Goal: Information Seeking & Learning: Check status

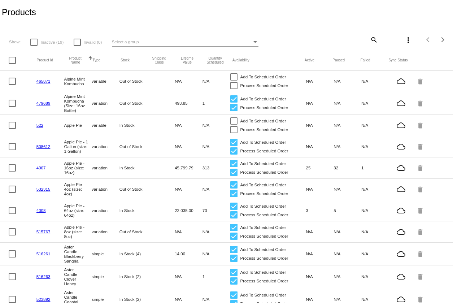
click at [373, 40] on mat-icon "search" at bounding box center [373, 39] width 9 height 11
click at [328, 41] on input "Search" at bounding box center [339, 39] width 75 height 6
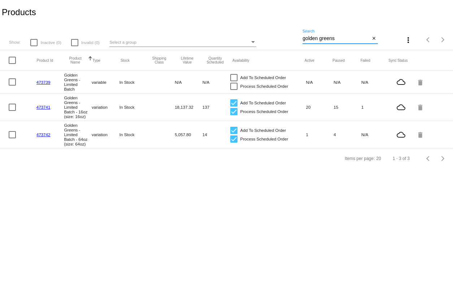
type input "golden greens"
click at [308, 108] on mat-cell "20" at bounding box center [320, 107] width 28 height 8
click at [44, 107] on link "473741" at bounding box center [43, 107] width 14 height 5
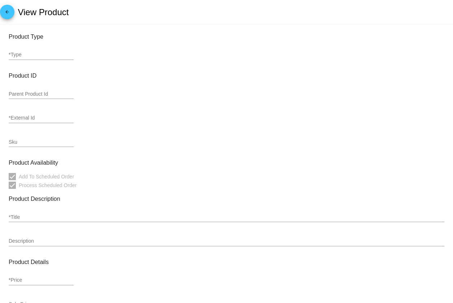
type input "variation"
type input "320466"
type input "473741"
type input "J-EGLB"
type input "Golden Greens - Limited Batch - 16oz (size: 16oz)"
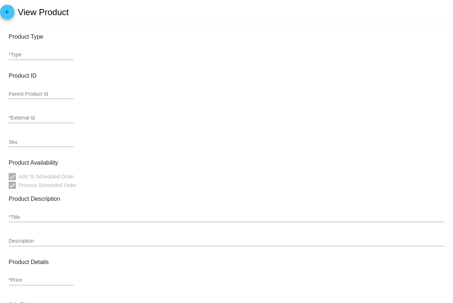
type input "12"
type input "10.2"
type input "16"
type input "In Stock"
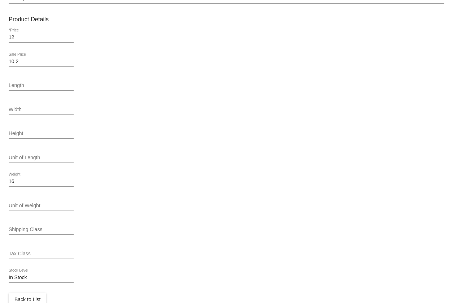
scroll to position [260, 0]
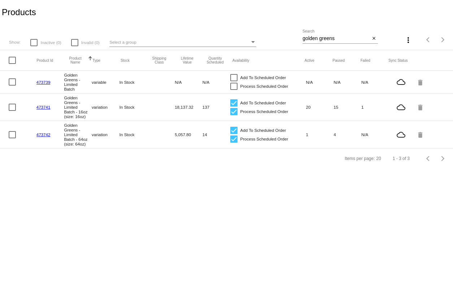
click at [305, 107] on mat-cell "Add To Scheduled Order Process Scheduled Order" at bounding box center [268, 107] width 76 height 21
click at [309, 109] on mat-cell "20" at bounding box center [320, 107] width 28 height 8
click at [254, 43] on div "Select a group" at bounding box center [253, 42] width 4 height 2
click at [254, 43] on span "All Groups" at bounding box center [181, 42] width 147 height 12
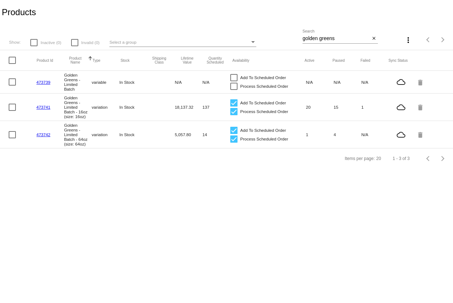
click at [88, 110] on mat-cell "Golden Greens - Limited Batch - 16oz (size: 16oz)" at bounding box center [78, 106] width 28 height 27
click at [42, 136] on link "473742" at bounding box center [43, 134] width 14 height 5
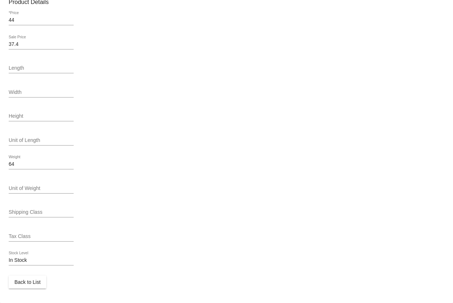
scroll to position [260, 0]
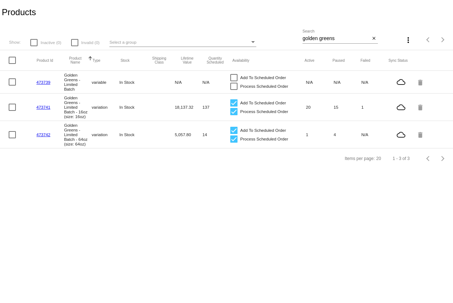
click at [309, 107] on mat-cell "20" at bounding box center [320, 107] width 28 height 8
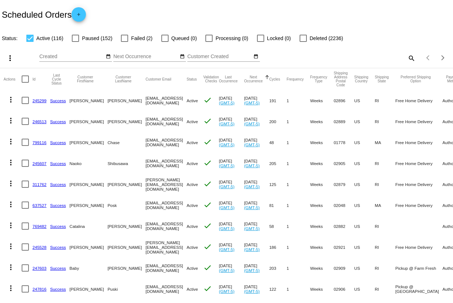
click at [412, 58] on mat-icon "search" at bounding box center [411, 57] width 9 height 11
click at [368, 57] on input "Search" at bounding box center [358, 57] width 113 height 6
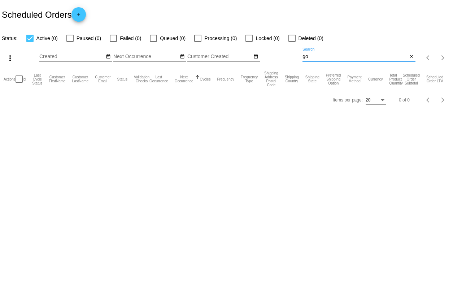
type input "g"
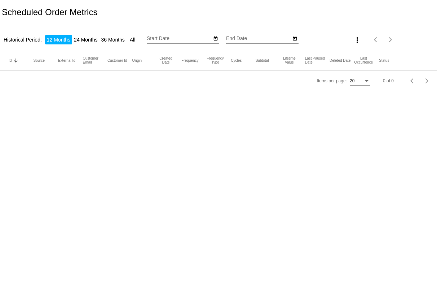
type input "[DATE]"
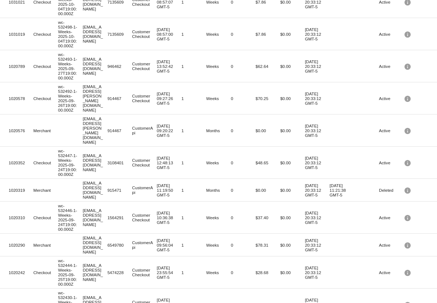
scroll to position [86, 0]
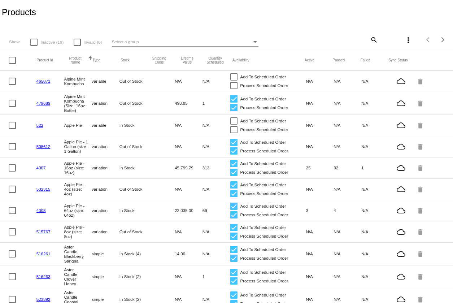
click at [372, 38] on mat-icon "search" at bounding box center [373, 39] width 9 height 11
click at [334, 39] on input "Search" at bounding box center [339, 39] width 75 height 6
type input "golden greens"
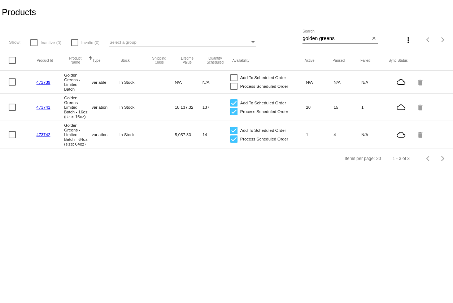
click at [91, 105] on mat-cell "Golden Greens - Limited Batch - 16oz (size: 16oz)" at bounding box center [78, 106] width 28 height 27
click at [45, 109] on link "473741" at bounding box center [43, 107] width 14 height 5
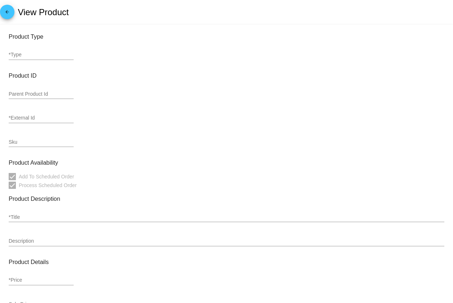
type input "variation"
type input "320466"
type input "473741"
type input "J-EGLB"
type input "Golden Greens - Limited Batch - 16oz (size: 16oz)"
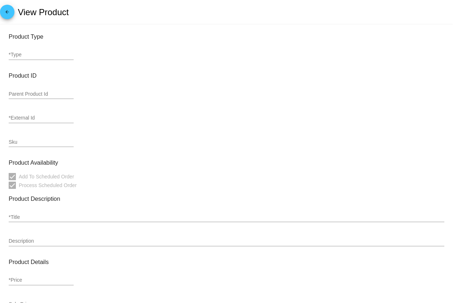
type input "12"
type input "10.2"
type input "16"
type input "In Stock"
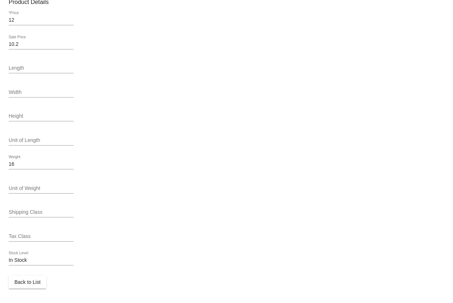
scroll to position [260, 0]
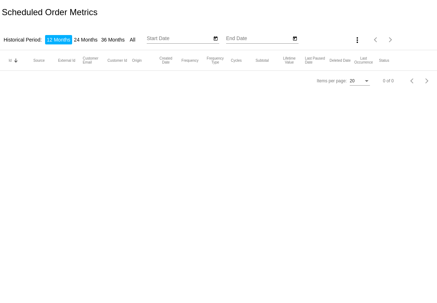
type input "[DATE]"
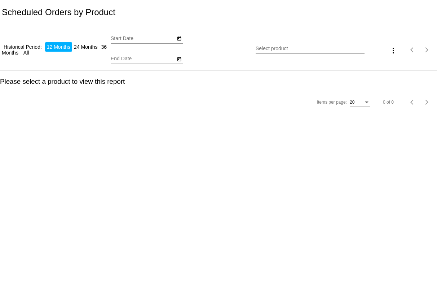
type input "[DATE]"
click at [278, 51] on input "Select product" at bounding box center [310, 49] width 109 height 6
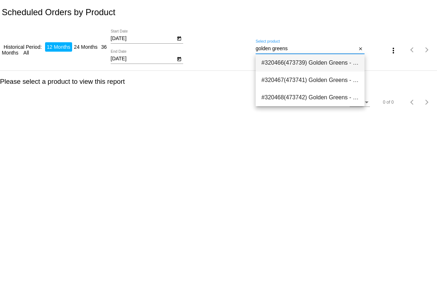
click at [300, 61] on span "#320466(473739) Golden Greens - Limited Batch 0.00" at bounding box center [310, 62] width 97 height 17
type input "Golden Greens - Limited Batch"
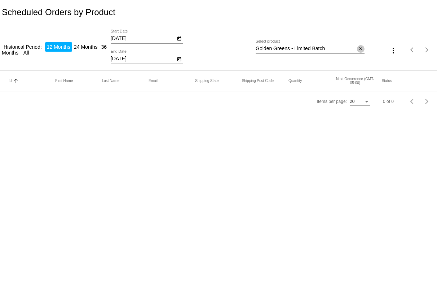
click at [362, 50] on mat-icon "close" at bounding box center [360, 49] width 5 height 6
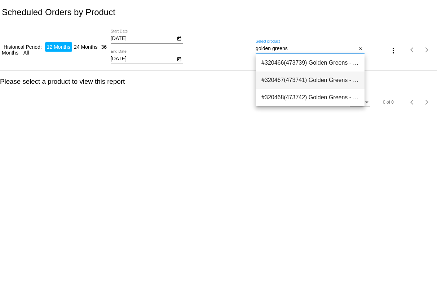
click at [309, 86] on span "#320467(473741) Golden Greens - Limited Batch - 16oz (size: 16oz) 10.20" at bounding box center [310, 79] width 97 height 17
type input "Golden Greens - Limited Batch - 16oz (size: 16oz)"
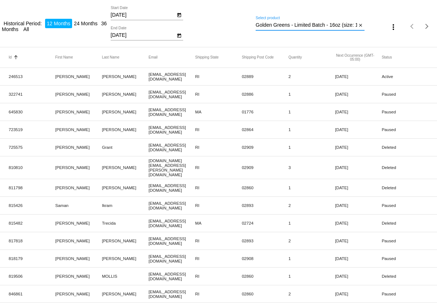
scroll to position [27, 0]
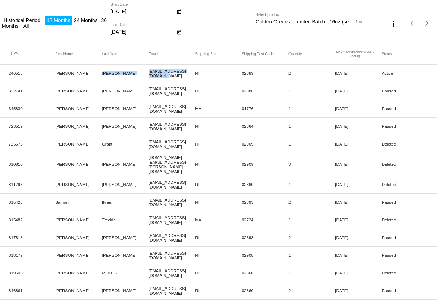
drag, startPoint x: 156, startPoint y: 76, endPoint x: 148, endPoint y: 71, distance: 9.6
click at [148, 71] on mat-row "246513 [PERSON_NAME] [EMAIL_ADDRESS][DOMAIN_NAME] RI 02889 2 [DATE] Active" at bounding box center [218, 74] width 437 height 18
click at [148, 71] on mat-cell "[PERSON_NAME]" at bounding box center [125, 73] width 47 height 8
drag, startPoint x: 156, startPoint y: 75, endPoint x: 149, endPoint y: 73, distance: 7.6
click at [149, 73] on mat-cell "[EMAIL_ADDRESS][DOMAIN_NAME]" at bounding box center [172, 73] width 47 height 13
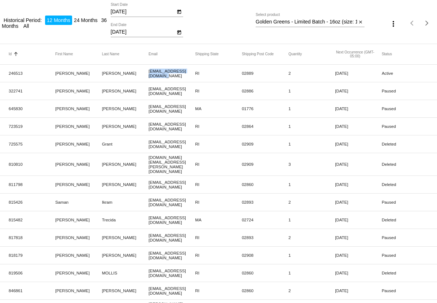
copy mat-cell "[EMAIL_ADDRESS][DOMAIN_NAME]"
drag, startPoint x: 165, startPoint y: 94, endPoint x: 148, endPoint y: 91, distance: 17.6
click at [148, 91] on mat-row "322741 [PERSON_NAME] [PERSON_NAME][EMAIL_ADDRESS][DOMAIN_NAME] RI 02886 1 [DATE…" at bounding box center [218, 91] width 437 height 18
click at [148, 91] on mat-cell "[PERSON_NAME]" at bounding box center [125, 91] width 47 height 8
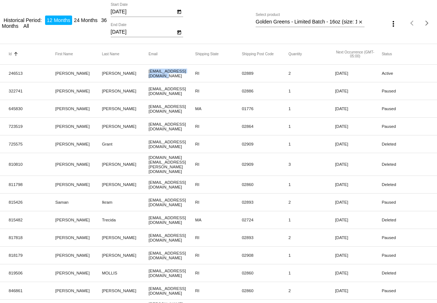
drag, startPoint x: 164, startPoint y: 93, endPoint x: 149, endPoint y: 91, distance: 15.8
click at [149, 91] on mat-cell "[EMAIL_ADDRESS][DOMAIN_NAME]" at bounding box center [172, 90] width 47 height 13
copy mat-cell "[EMAIL_ADDRESS][DOMAIN_NAME]"
drag, startPoint x: 157, startPoint y: 112, endPoint x: 148, endPoint y: 108, distance: 9.1
click at [149, 108] on mat-cell "[EMAIL_ADDRESS][DOMAIN_NAME]" at bounding box center [172, 108] width 47 height 13
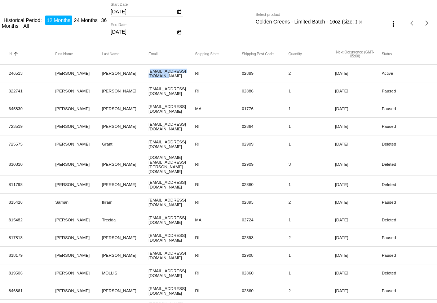
copy mat-cell "[EMAIL_ADDRESS][DOMAIN_NAME]"
drag, startPoint x: 184, startPoint y: 126, endPoint x: 148, endPoint y: 128, distance: 36.1
click at [149, 128] on mat-cell "[EMAIL_ADDRESS][DOMAIN_NAME]" at bounding box center [172, 126] width 47 height 13
copy mat-cell "[EMAIL_ADDRESS][DOMAIN_NAME]"
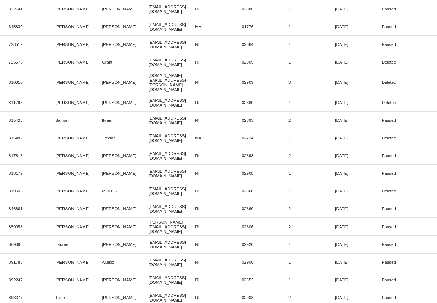
scroll to position [115, 0]
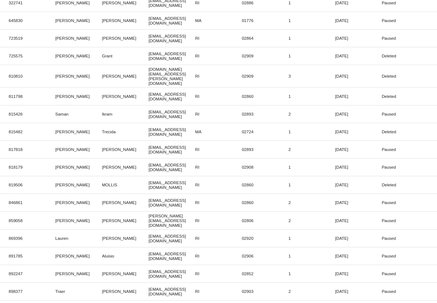
drag, startPoint x: 191, startPoint y: 56, endPoint x: 149, endPoint y: 57, distance: 41.5
click at [149, 57] on mat-cell "[EMAIL_ADDRESS][DOMAIN_NAME]" at bounding box center [172, 55] width 47 height 13
copy mat-cell "[EMAIL_ADDRESS][DOMAIN_NAME]"
drag, startPoint x: 154, startPoint y: 76, endPoint x: 149, endPoint y: 71, distance: 7.1
click at [149, 71] on mat-cell "[DOMAIN_NAME][EMAIL_ADDRESS][PERSON_NAME][DOMAIN_NAME]" at bounding box center [172, 76] width 47 height 22
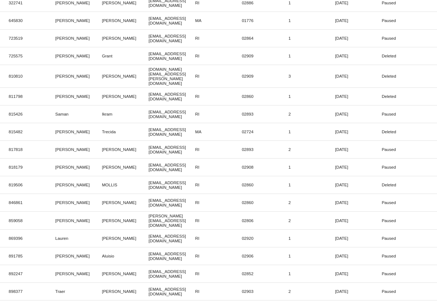
copy mat-cell "[DOMAIN_NAME][EMAIL_ADDRESS][PERSON_NAME][DOMAIN_NAME]"
drag, startPoint x: 166, startPoint y: 93, endPoint x: 149, endPoint y: 89, distance: 17.4
click at [149, 90] on mat-cell "[EMAIL_ADDRESS][DOMAIN_NAME]" at bounding box center [172, 96] width 47 height 13
copy mat-cell "[EMAIL_ADDRESS][DOMAIN_NAME]"
drag, startPoint x: 155, startPoint y: 113, endPoint x: 149, endPoint y: 108, distance: 7.9
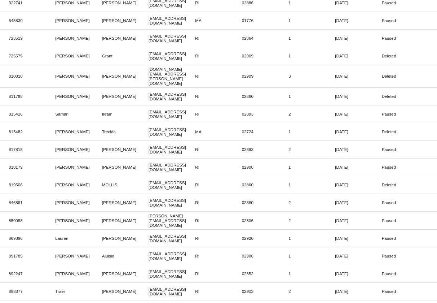
click at [149, 108] on mat-cell "[EMAIL_ADDRESS][DOMAIN_NAME]" at bounding box center [172, 114] width 47 height 13
copy mat-cell "[EMAIL_ADDRESS][DOMAIN_NAME]"
drag, startPoint x: 185, startPoint y: 127, endPoint x: 148, endPoint y: 126, distance: 36.8
click at [149, 126] on mat-cell "[EMAIL_ADDRESS][DOMAIN_NAME]" at bounding box center [172, 131] width 47 height 13
copy mat-cell "[EMAIL_ADDRESS][DOMAIN_NAME]"
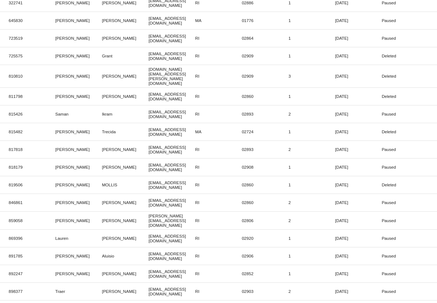
drag, startPoint x: 157, startPoint y: 147, endPoint x: 149, endPoint y: 143, distance: 8.6
click at [149, 143] on mat-cell "[EMAIL_ADDRESS][DOMAIN_NAME]" at bounding box center [172, 149] width 47 height 13
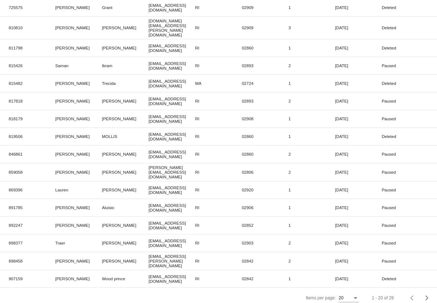
scroll to position [163, 0]
drag, startPoint x: 187, startPoint y: 115, endPoint x: 149, endPoint y: 114, distance: 37.9
click at [149, 114] on mat-cell "[EMAIL_ADDRESS][DOMAIN_NAME]" at bounding box center [172, 119] width 47 height 13
drag, startPoint x: 187, startPoint y: 133, endPoint x: 149, endPoint y: 133, distance: 38.6
click at [149, 133] on mat-cell "[EMAIL_ADDRESS][DOMAIN_NAME]" at bounding box center [172, 136] width 47 height 13
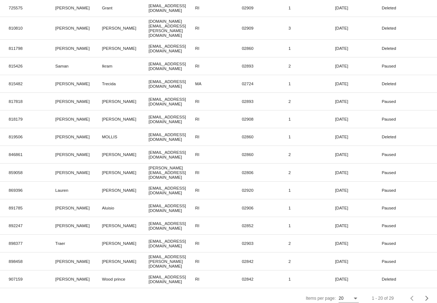
drag, startPoint x: 155, startPoint y: 152, endPoint x: 149, endPoint y: 147, distance: 8.0
click at [149, 148] on mat-cell "[EMAIL_ADDRESS][DOMAIN_NAME]" at bounding box center [172, 154] width 47 height 13
drag, startPoint x: 166, startPoint y: 168, endPoint x: 148, endPoint y: 166, distance: 18.1
click at [149, 166] on mat-cell "[PERSON_NAME][EMAIL_ADDRESS][DOMAIN_NAME]" at bounding box center [172, 173] width 47 height 18
drag, startPoint x: 154, startPoint y: 188, endPoint x: 148, endPoint y: 183, distance: 7.7
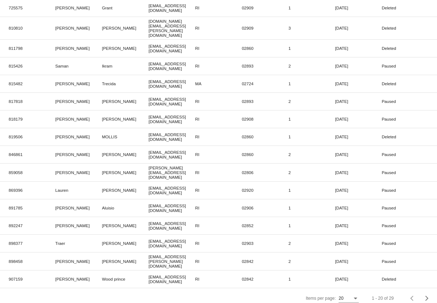
click at [149, 184] on mat-cell "[EMAIL_ADDRESS][DOMAIN_NAME]" at bounding box center [172, 190] width 47 height 13
drag, startPoint x: 154, startPoint y: 205, endPoint x: 148, endPoint y: 200, distance: 7.7
click at [149, 201] on mat-cell "[EMAIL_ADDRESS][DOMAIN_NAME]" at bounding box center [172, 207] width 47 height 13
drag, startPoint x: 190, startPoint y: 219, endPoint x: 149, endPoint y: 220, distance: 41.2
click at [149, 220] on mat-cell "[EMAIL_ADDRESS][DOMAIN_NAME]" at bounding box center [172, 225] width 47 height 13
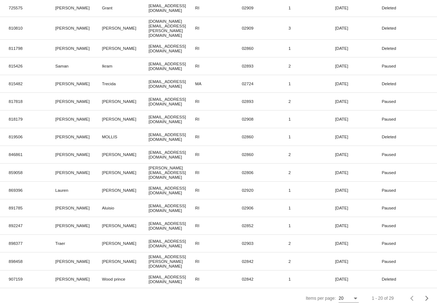
drag, startPoint x: 173, startPoint y: 240, endPoint x: 148, endPoint y: 237, distance: 24.4
click at [149, 237] on mat-cell "[EMAIL_ADDRESS][DOMAIN_NAME]" at bounding box center [172, 243] width 47 height 13
drag, startPoint x: 186, startPoint y: 255, endPoint x: 149, endPoint y: 254, distance: 37.6
click at [149, 254] on mat-cell "[EMAIL_ADDRESS][PERSON_NAME][DOMAIN_NAME]" at bounding box center [172, 261] width 47 height 18
drag, startPoint x: 157, startPoint y: 274, endPoint x: 149, endPoint y: 271, distance: 8.9
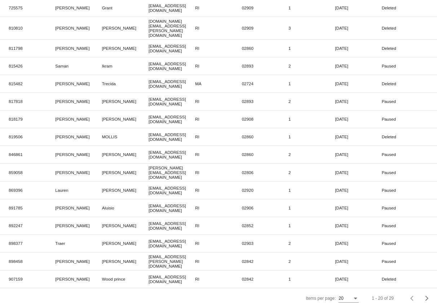
click at [149, 273] on mat-cell "[EMAIL_ADDRESS][DOMAIN_NAME]" at bounding box center [172, 279] width 47 height 13
click at [428, 296] on span "Next page" at bounding box center [427, 298] width 14 height 4
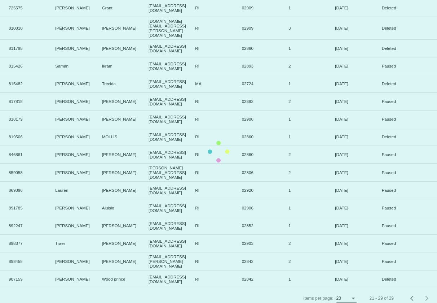
scroll to position [0, 0]
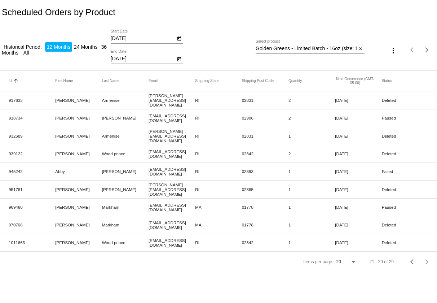
drag, startPoint x: 157, startPoint y: 102, endPoint x: 150, endPoint y: 98, distance: 8.6
click at [150, 98] on mat-cell "[PERSON_NAME][EMAIL_ADDRESS][DOMAIN_NAME]" at bounding box center [172, 100] width 47 height 18
click at [413, 261] on div "Previous page" at bounding box center [413, 261] width 5 height 5
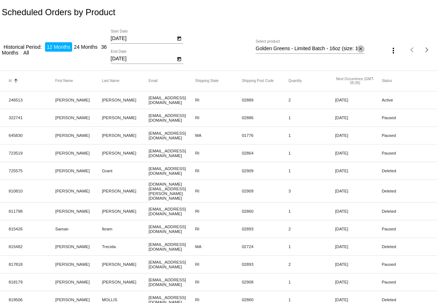
click at [360, 49] on mat-icon "close" at bounding box center [360, 49] width 5 height 6
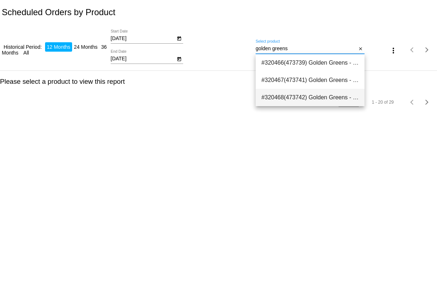
click at [307, 97] on span "#320468(473742) Golden Greens - Limited Batch - 64oz (size: 64oz) 37.40" at bounding box center [310, 97] width 97 height 17
type input "Golden Greens - Limited Batch - 64oz (size: 64oz)"
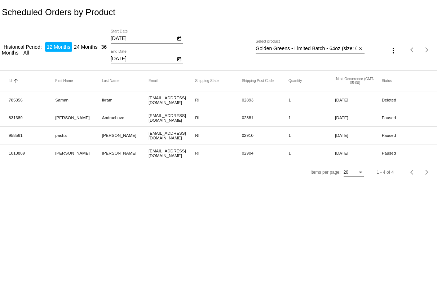
drag, startPoint x: 162, startPoint y: 121, endPoint x: 149, endPoint y: 114, distance: 14.0
click at [149, 114] on mat-cell "[EMAIL_ADDRESS][DOMAIN_NAME]" at bounding box center [172, 117] width 47 height 13
drag, startPoint x: 167, startPoint y: 139, endPoint x: 148, endPoint y: 134, distance: 19.3
click at [148, 134] on mat-row "958561 [PERSON_NAME] [EMAIL_ADDRESS][DOMAIN_NAME] RI 02910 1 [DATE] Paused" at bounding box center [218, 136] width 437 height 18
click at [156, 138] on mat-cell "[EMAIL_ADDRESS][DOMAIN_NAME]" at bounding box center [172, 135] width 47 height 13
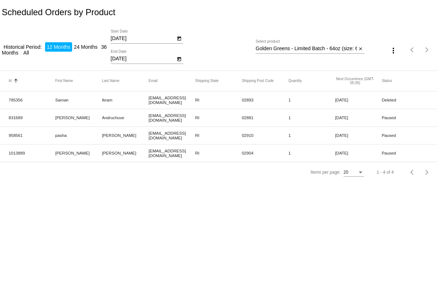
drag, startPoint x: 166, startPoint y: 137, endPoint x: 149, endPoint y: 135, distance: 17.1
click at [149, 135] on mat-cell "[EMAIL_ADDRESS][DOMAIN_NAME]" at bounding box center [172, 135] width 47 height 13
drag, startPoint x: 155, startPoint y: 156, endPoint x: 149, endPoint y: 152, distance: 7.3
click at [149, 152] on mat-cell "[EMAIL_ADDRESS][DOMAIN_NAME]" at bounding box center [172, 153] width 47 height 13
click at [291, 48] on input "Golden Greens - Limited Batch - 64oz (size: 64oz)" at bounding box center [306, 49] width 101 height 6
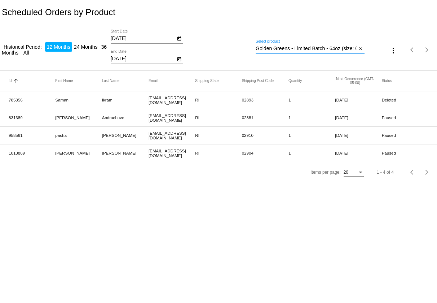
click at [291, 48] on input "Golden Greens - Limited Batch - 64oz (size: 64oz)" at bounding box center [306, 49] width 101 height 6
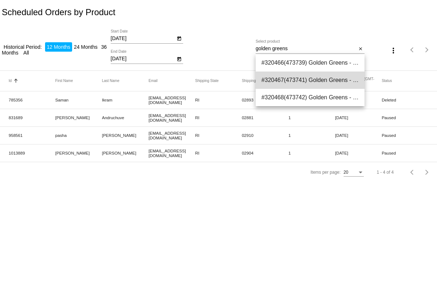
click at [319, 79] on span "#320467(473741) Golden Greens - Limited Batch - 16oz (size: 16oz) 10.20" at bounding box center [310, 79] width 97 height 17
type input "Golden Greens - Limited Batch - 16oz (size: 16oz)"
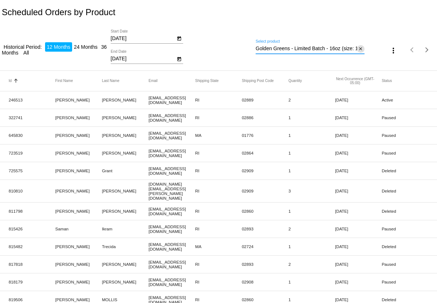
click at [362, 49] on mat-icon "close" at bounding box center [360, 49] width 5 height 6
